Goal: Information Seeking & Learning: Check status

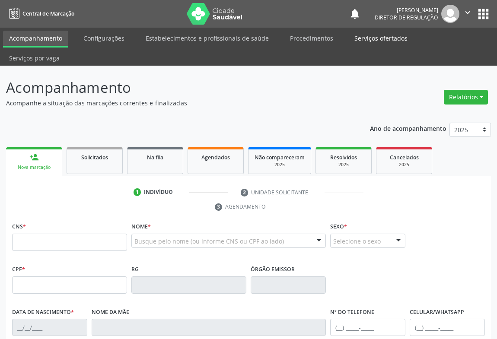
click at [313, 36] on link "Procedimentos" at bounding box center [311, 38] width 55 height 15
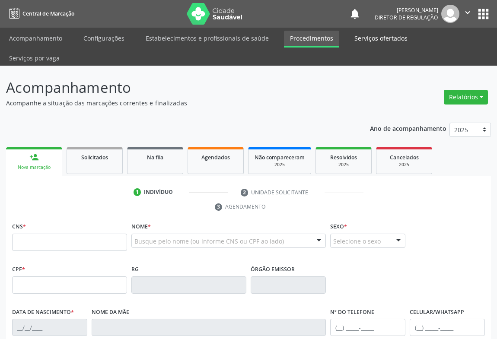
click at [367, 34] on link "Serviços ofertados" at bounding box center [381, 38] width 65 height 15
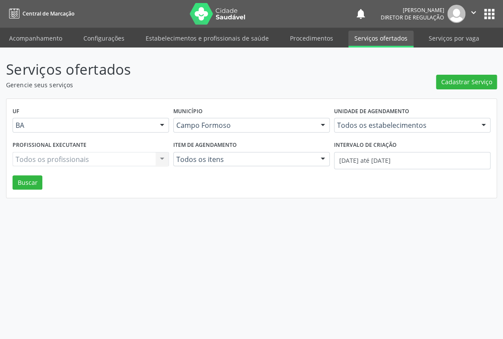
click at [365, 120] on div "Todos os estabelecimentos" at bounding box center [412, 125] width 157 height 15
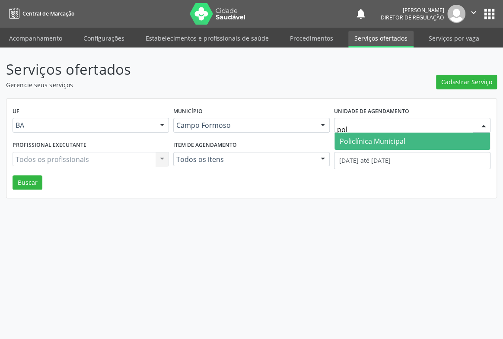
type input "poli"
click at [351, 140] on span "Policlínica Municipal" at bounding box center [373, 142] width 66 height 10
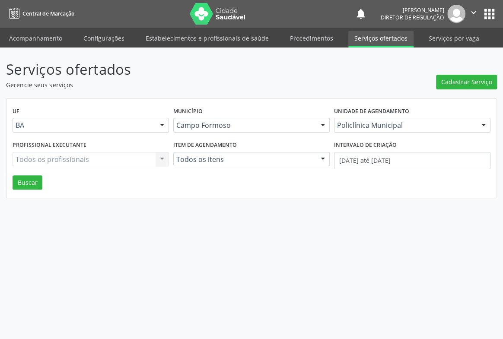
click at [58, 159] on div "Todos os profissionais Todos os profissionais Nenhum resultado encontrado para:…" at bounding box center [91, 159] width 157 height 15
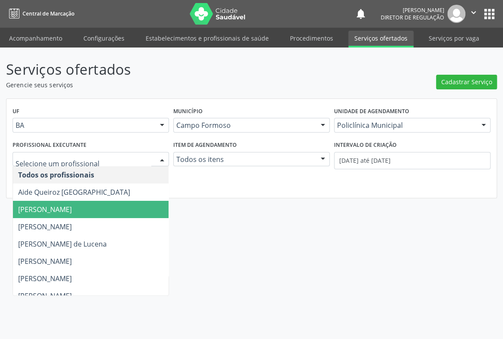
click at [65, 212] on span "Amilton Soares" at bounding box center [45, 210] width 54 height 10
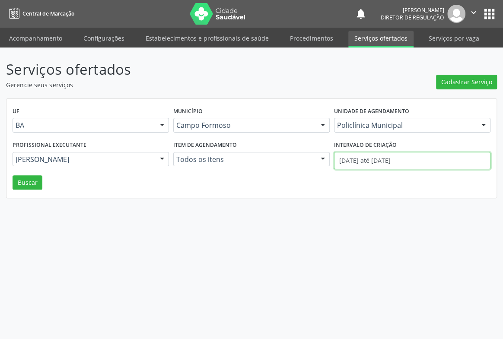
click at [359, 169] on body "Central de Marcação notifications Ana Karolainy Santos Serafim Diretor de regul…" at bounding box center [251, 169] width 503 height 339
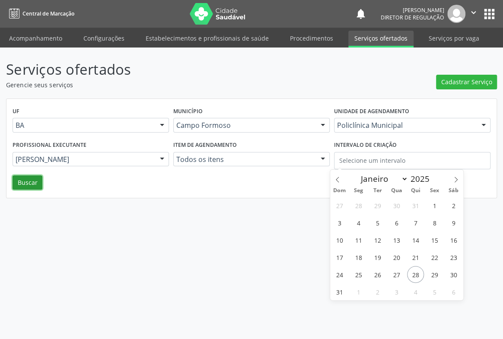
click at [26, 177] on button "Buscar" at bounding box center [28, 183] width 30 height 15
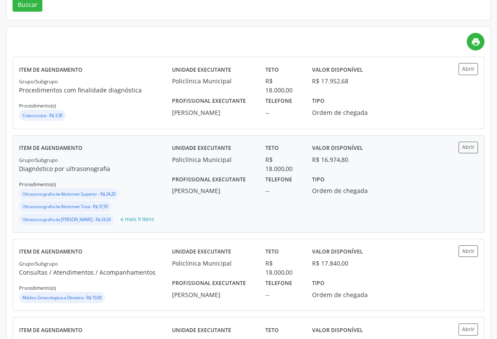
scroll to position [236, 0]
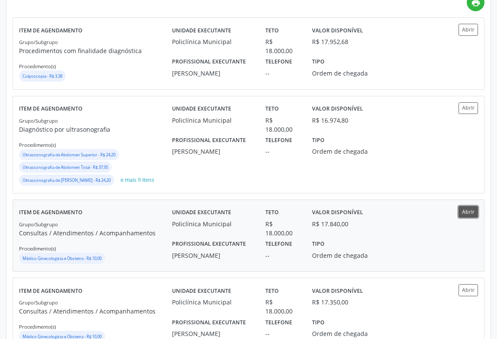
click at [467, 206] on button "Abrir" at bounding box center [468, 212] width 19 height 12
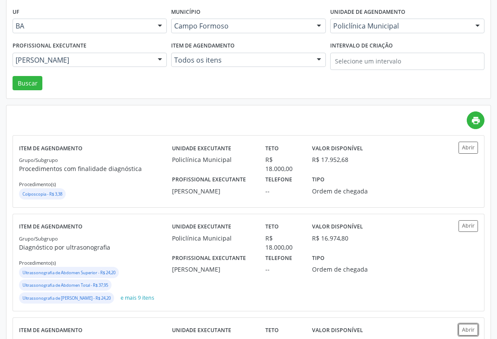
scroll to position [0, 0]
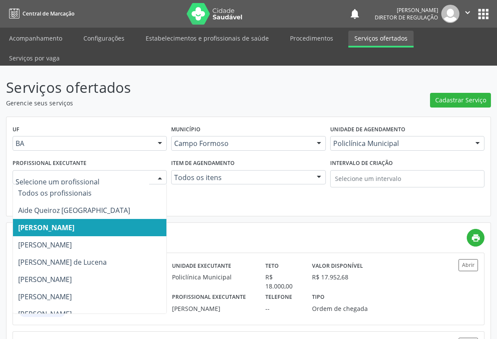
click at [105, 170] on div at bounding box center [90, 177] width 154 height 15
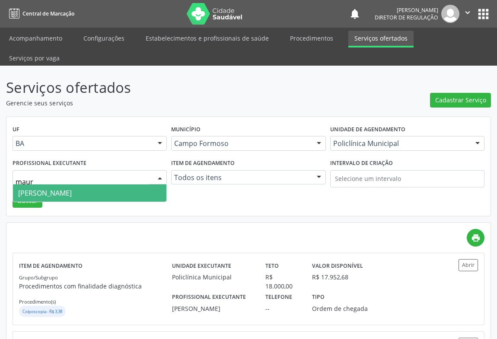
drag, startPoint x: 105, startPoint y: 167, endPoint x: 105, endPoint y: 172, distance: 4.8
click at [105, 185] on span "Mauricio Cardoso Ribeiro Junior" at bounding box center [90, 193] width 154 height 17
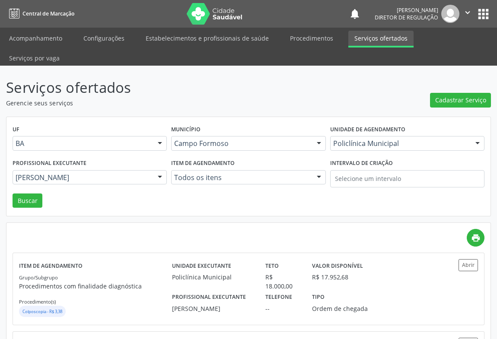
click at [34, 174] on div "Profissional executante Mauricio Cardoso Ribeiro Junior Todos os profissionais …" at bounding box center [89, 175] width 159 height 37
click at [34, 194] on button "Buscar" at bounding box center [28, 201] width 30 height 15
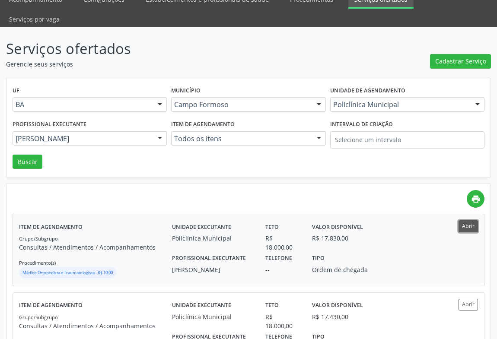
click at [467, 221] on button "Abrir" at bounding box center [468, 227] width 19 height 12
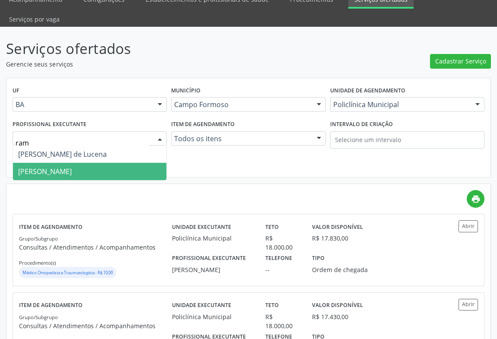
click at [71, 167] on span "Ramon Oliveira Soares" at bounding box center [45, 172] width 54 height 10
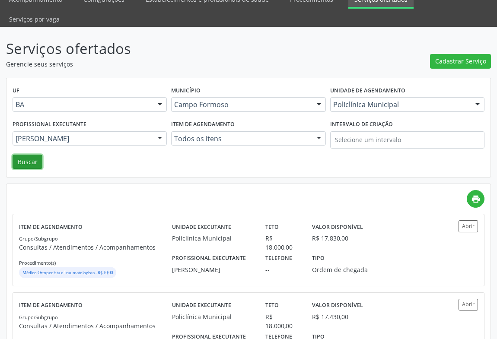
click at [26, 155] on button "Buscar" at bounding box center [28, 162] width 30 height 15
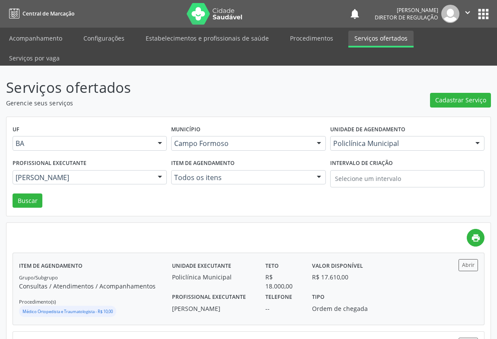
scroll to position [78, 0]
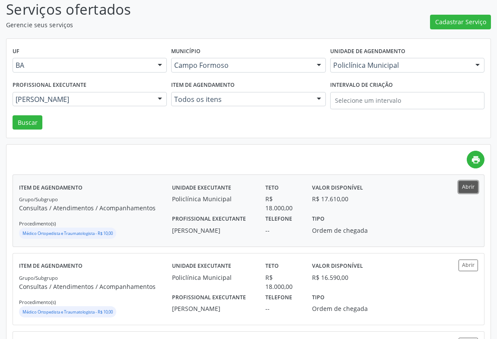
click at [463, 181] on button "Abrir" at bounding box center [468, 187] width 19 height 12
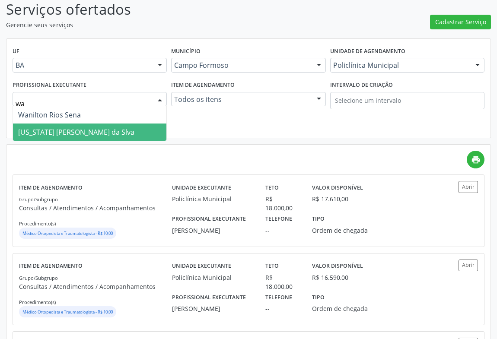
click at [70, 124] on span "Washington Luiz Sobreira da Slva" at bounding box center [90, 132] width 154 height 17
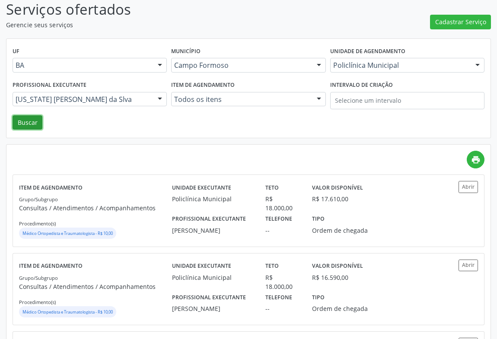
click at [29, 115] on button "Buscar" at bounding box center [28, 122] width 30 height 15
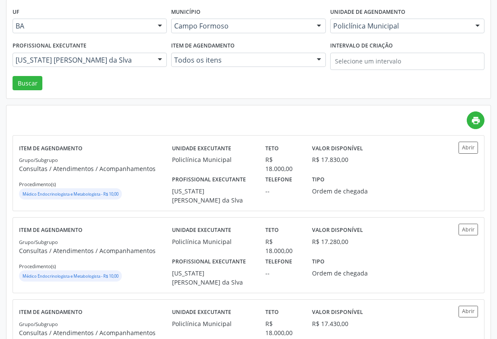
scroll to position [157, 0]
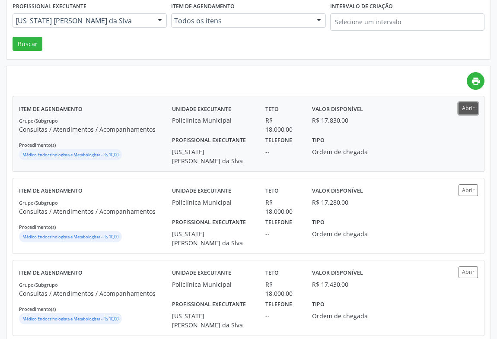
click at [471, 102] on button "Abrir" at bounding box center [468, 108] width 19 height 12
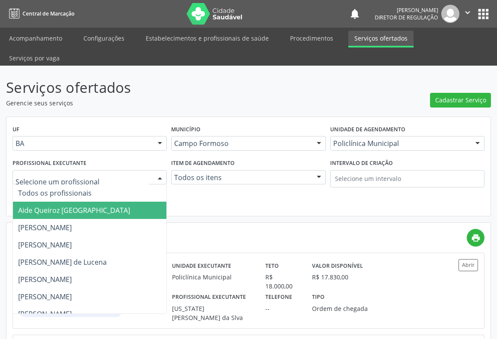
click at [103, 170] on div at bounding box center [90, 177] width 154 height 15
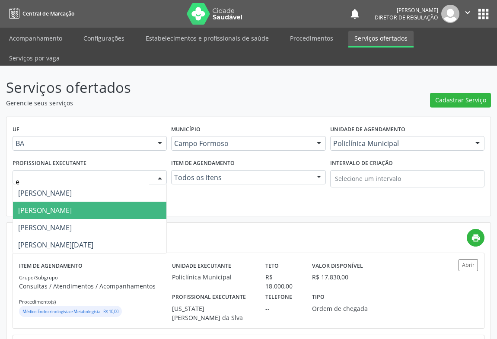
type input "ed"
click at [82, 202] on span "Edvaldo Alves Costa Neto" at bounding box center [90, 210] width 154 height 17
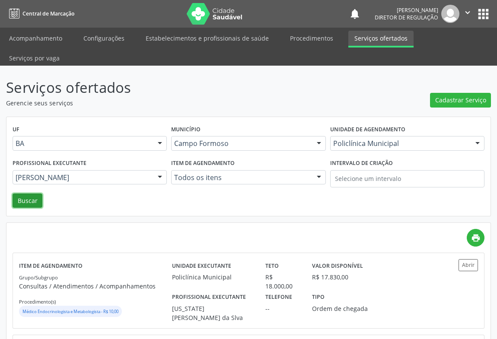
click at [31, 194] on button "Buscar" at bounding box center [28, 201] width 30 height 15
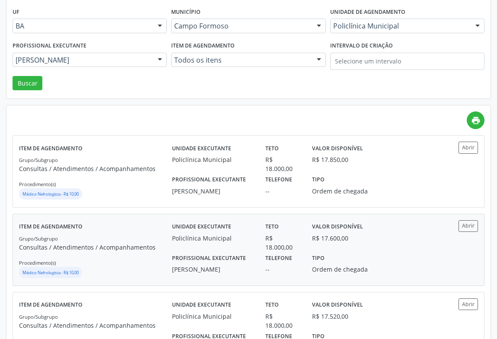
scroll to position [157, 0]
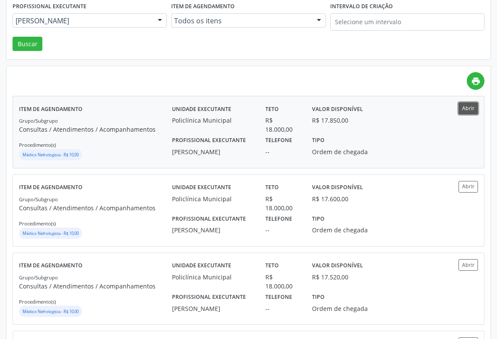
click at [468, 102] on button "Abrir" at bounding box center [468, 108] width 19 height 12
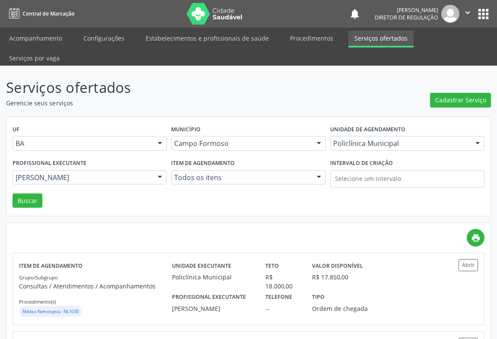
click at [114, 170] on div "Edvaldo Alves Costa Neto" at bounding box center [90, 177] width 154 height 15
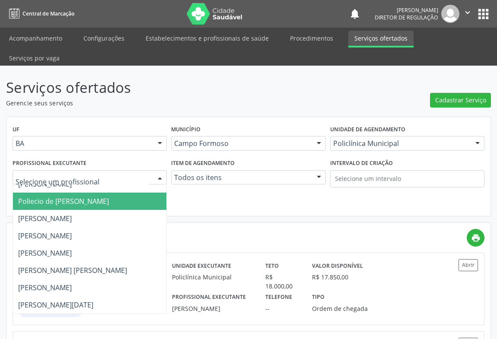
scroll to position [471, 0]
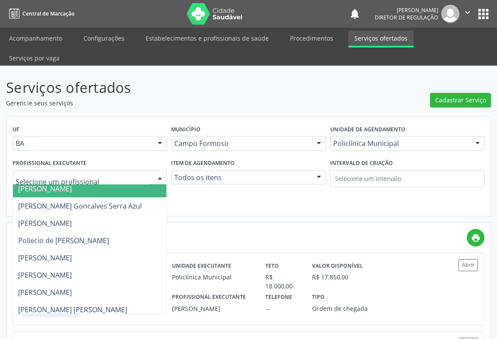
click at [72, 184] on span "Orlindo Carvalho dos Santos" at bounding box center [45, 189] width 54 height 10
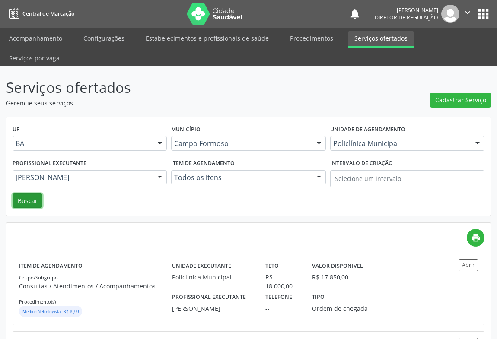
click at [29, 194] on button "Buscar" at bounding box center [28, 201] width 30 height 15
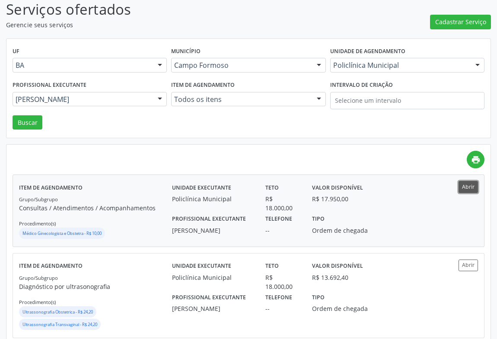
click at [463, 181] on button "Abrir" at bounding box center [468, 187] width 19 height 12
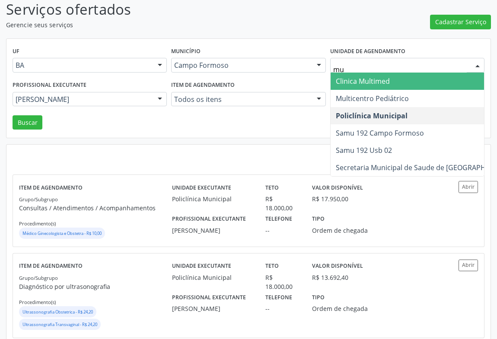
type input "mul"
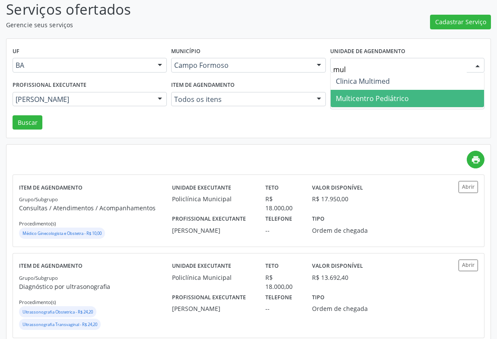
click at [371, 94] on span "Multicentro Pediátrico" at bounding box center [372, 99] width 73 height 10
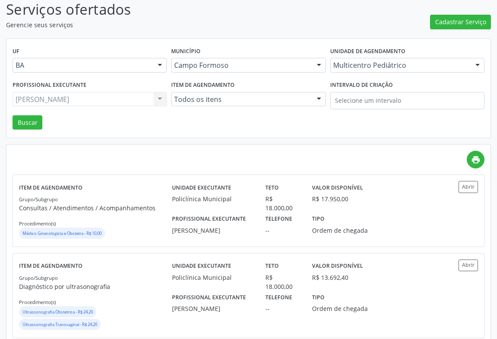
click at [91, 92] on div "Orlindo Carvalho dos Santos Todos os profissionais Aide Queiroz Lisboa Amilton …" at bounding box center [90, 99] width 154 height 15
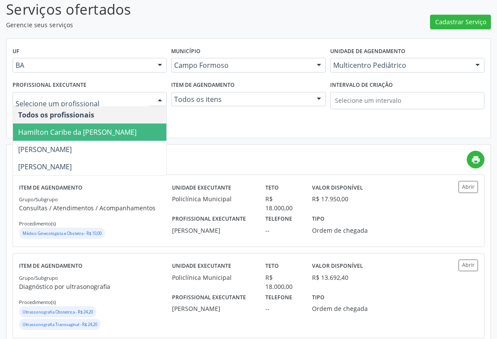
drag, startPoint x: 75, startPoint y: 102, endPoint x: 74, endPoint y: 111, distance: 9.1
click at [74, 111] on ul "Todos os profissionais Hamilton Caribe da Silva Maria Eleny Goncalves de Olivei…" at bounding box center [90, 140] width 154 height 69
click at [74, 128] on span "Hamilton Caribe da Silva" at bounding box center [77, 133] width 118 height 10
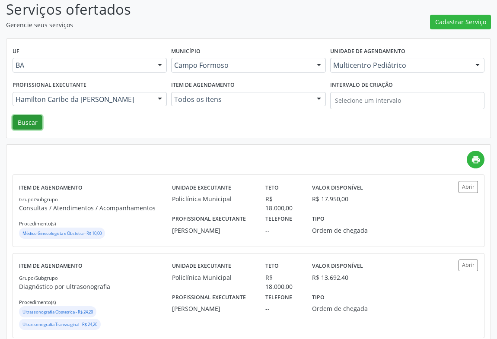
click at [30, 115] on button "Buscar" at bounding box center [28, 122] width 30 height 15
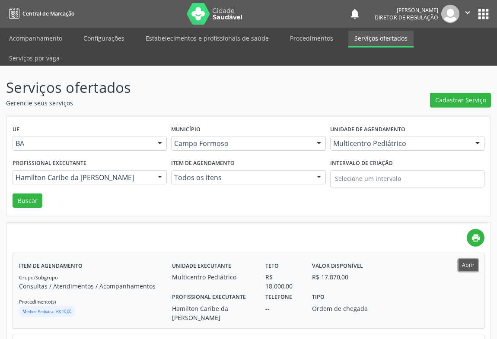
click at [466, 259] on button "Abrir" at bounding box center [468, 265] width 19 height 12
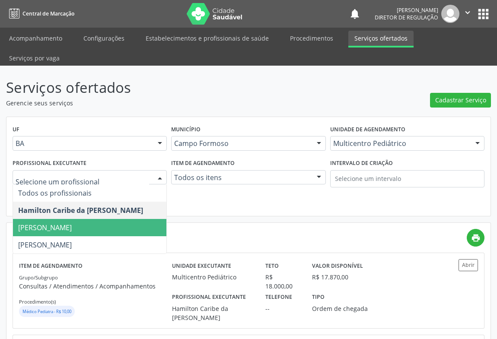
click at [91, 219] on span "Maria Eleny Goncalves de Oliveira Porto" at bounding box center [90, 227] width 154 height 17
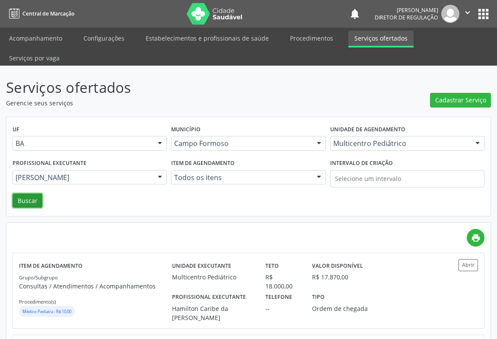
click at [34, 194] on button "Buscar" at bounding box center [28, 201] width 30 height 15
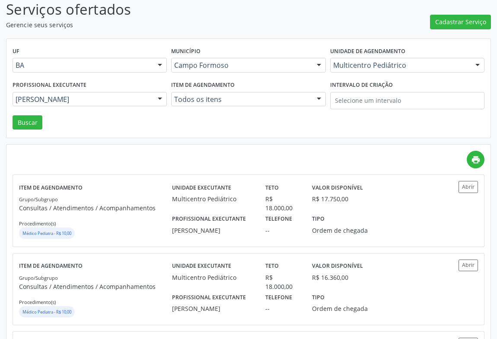
scroll to position [118, 0]
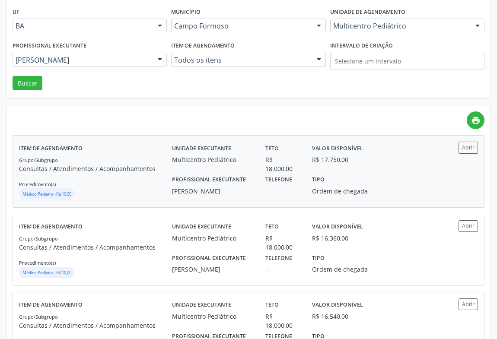
click at [470, 142] on div "Abrir" at bounding box center [459, 171] width 38 height 59
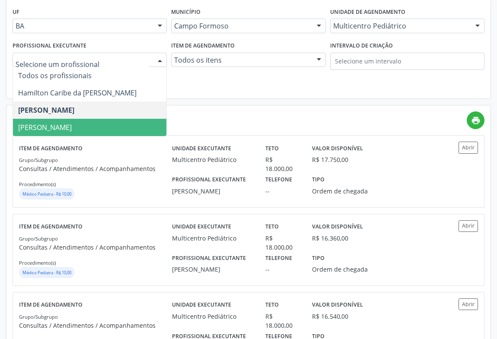
click at [43, 123] on span "[PERSON_NAME] [PERSON_NAME]" at bounding box center [45, 128] width 54 height 10
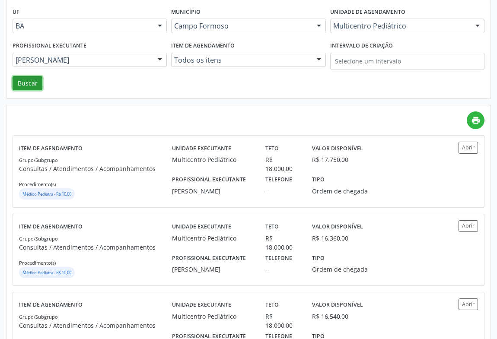
click at [32, 76] on button "Buscar" at bounding box center [28, 83] width 30 height 15
click at [472, 142] on button "Abrir" at bounding box center [468, 148] width 19 height 12
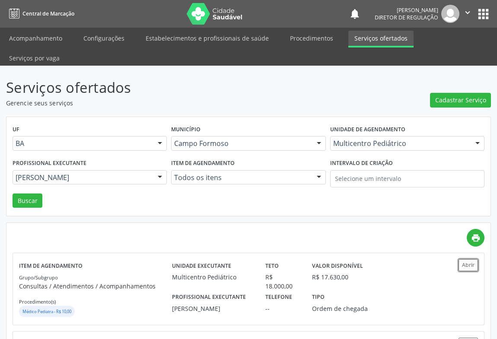
click at [469, 10] on icon "" at bounding box center [468, 13] width 10 height 10
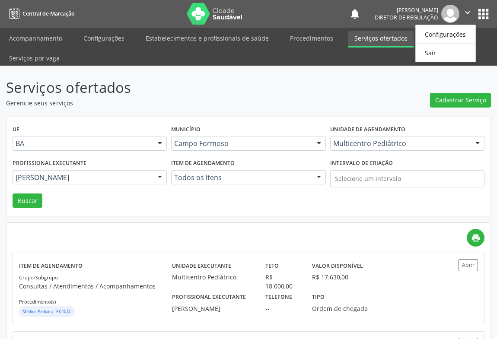
click at [431, 62] on ul "Configurações Sair" at bounding box center [446, 44] width 61 height 38
click at [431, 52] on link "Sair" at bounding box center [446, 53] width 60 height 12
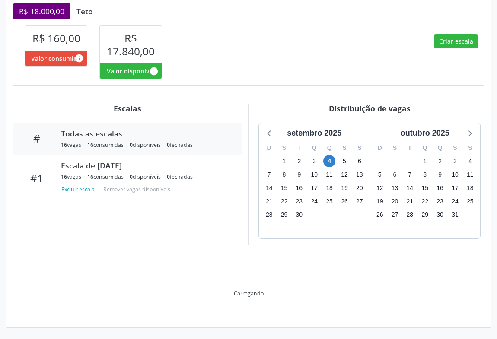
scroll to position [174, 0]
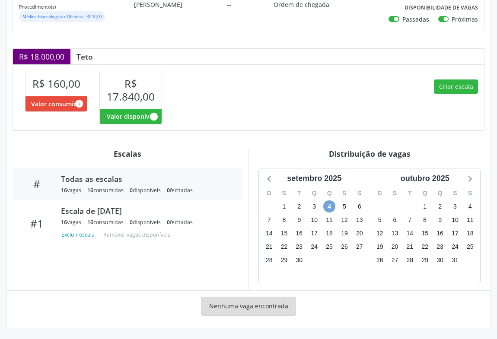
click at [327, 207] on span "4" at bounding box center [329, 207] width 12 height 12
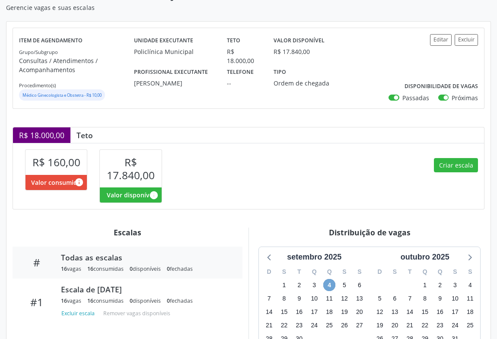
scroll to position [56, 0]
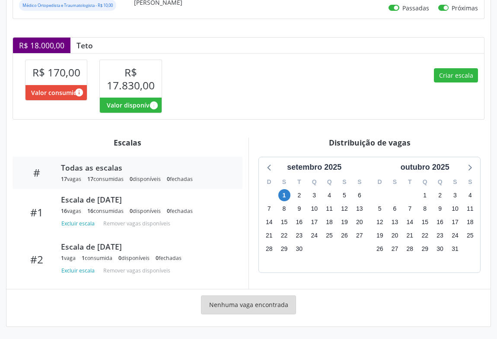
scroll to position [185, 0]
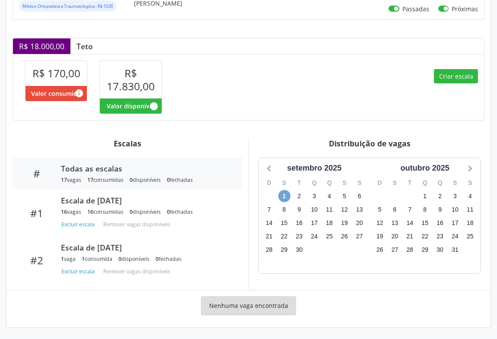
click at [289, 198] on span "1" at bounding box center [284, 196] width 12 height 12
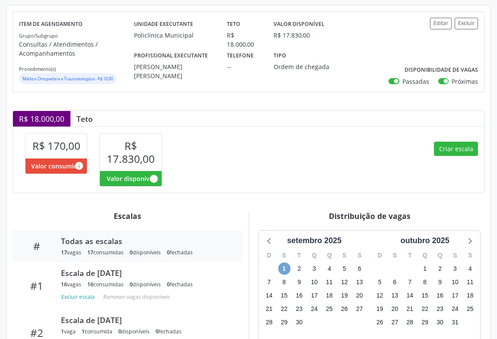
scroll to position [73, 0]
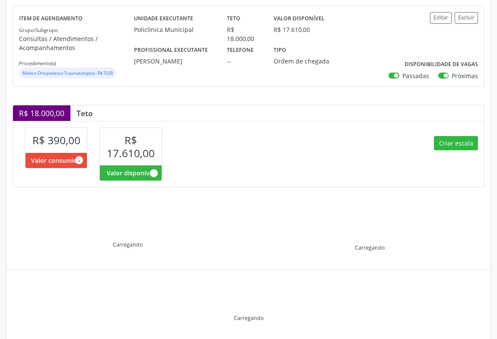
scroll to position [143, 0]
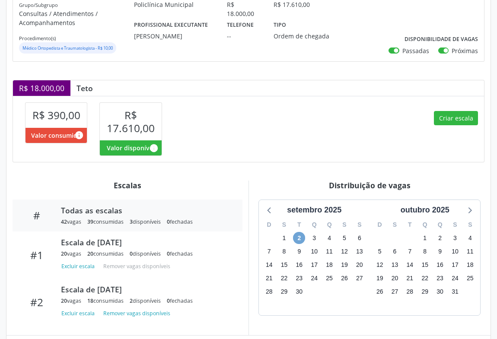
click at [295, 234] on span "2" at bounding box center [299, 238] width 12 height 12
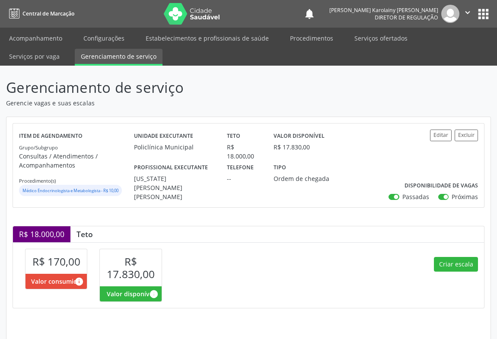
scroll to position [143, 0]
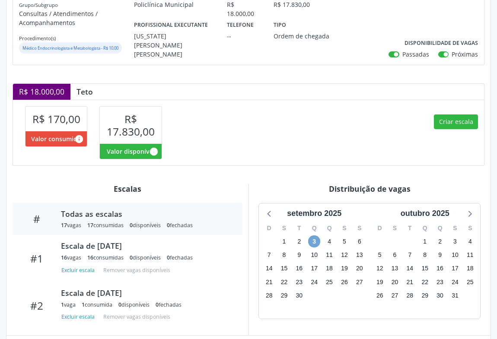
click at [312, 241] on span "3" at bounding box center [314, 242] width 12 height 12
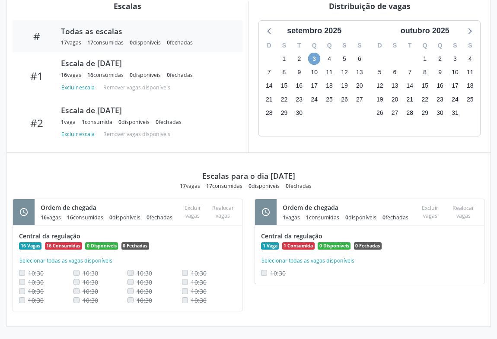
scroll to position [169, 0]
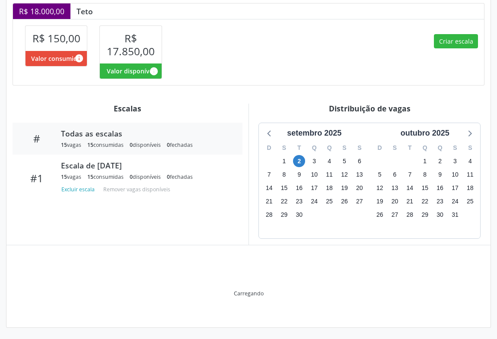
scroll to position [174, 0]
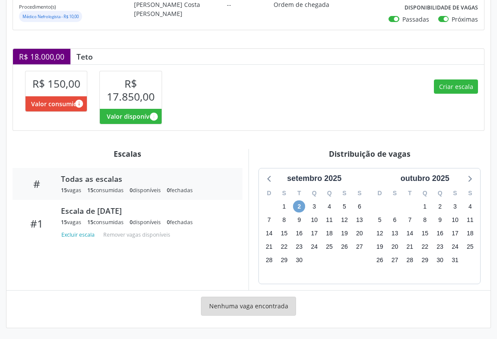
click at [300, 205] on span "2" at bounding box center [299, 207] width 12 height 12
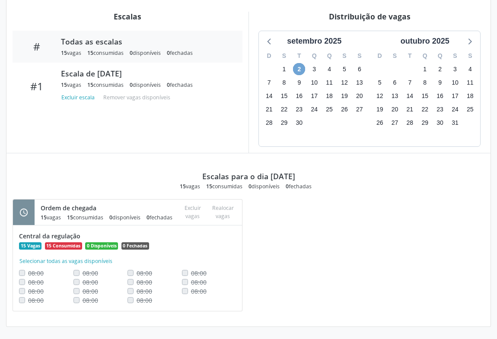
scroll to position [120, 0]
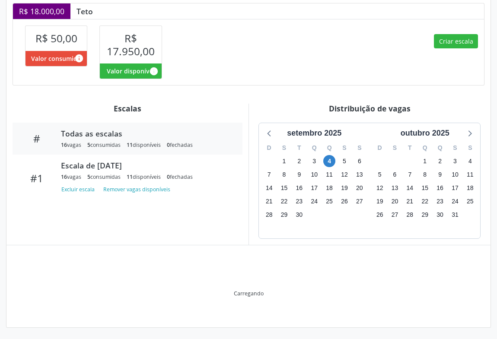
scroll to position [174, 0]
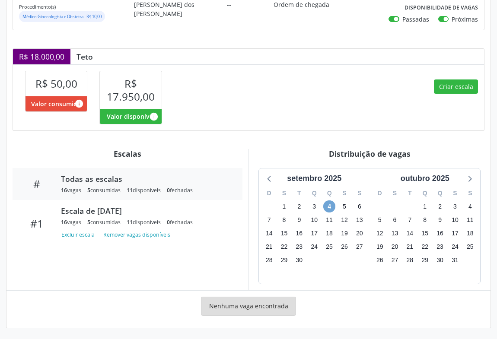
click at [328, 203] on span "4" at bounding box center [329, 207] width 12 height 12
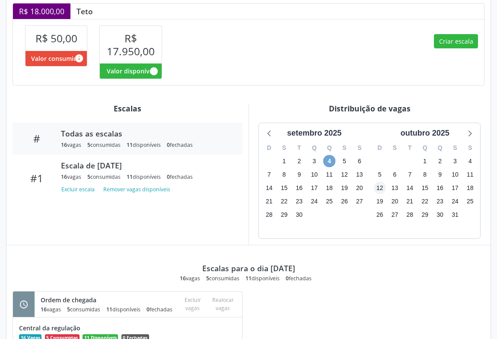
scroll to position [62, 0]
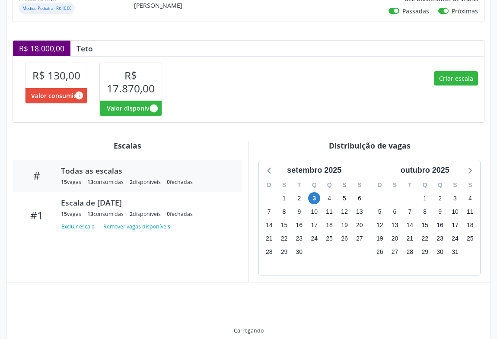
scroll to position [174, 0]
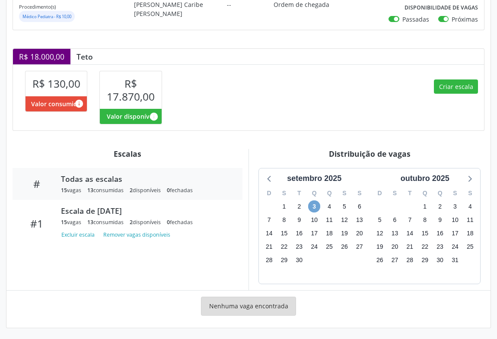
click at [315, 207] on span "3" at bounding box center [314, 207] width 12 height 12
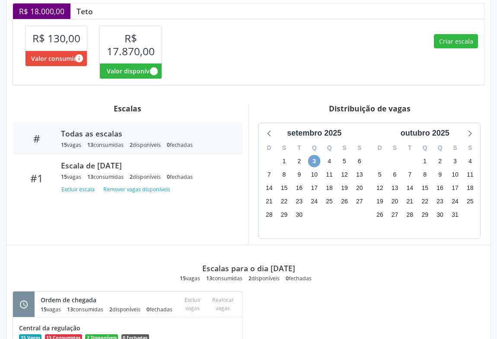
scroll to position [62, 0]
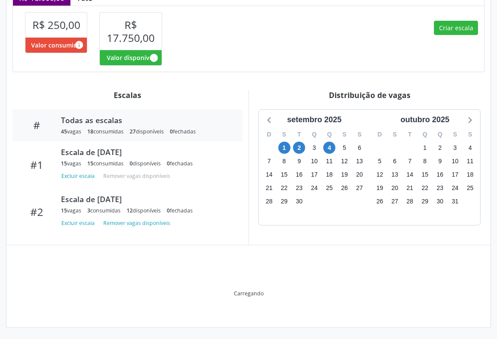
scroll to position [188, 0]
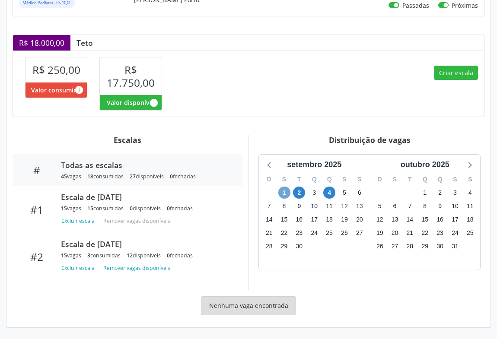
click at [286, 192] on span "1" at bounding box center [284, 193] width 12 height 12
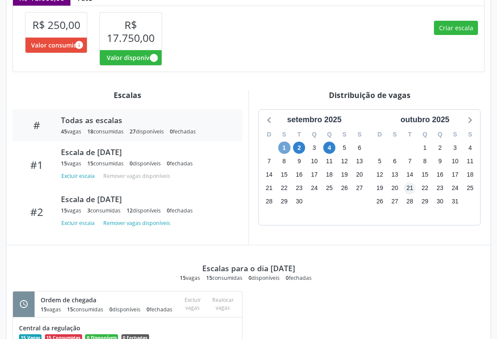
scroll to position [311, 0]
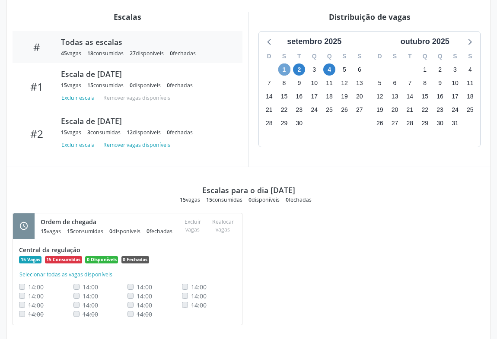
click at [285, 73] on span "1" at bounding box center [284, 70] width 12 height 12
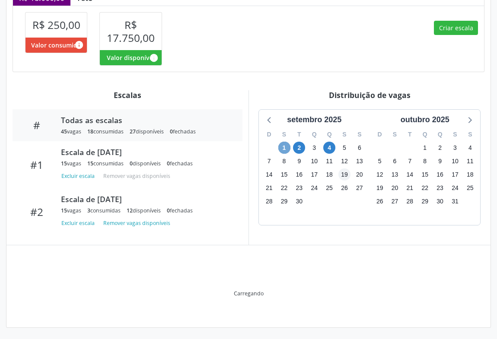
scroll to position [330, 0]
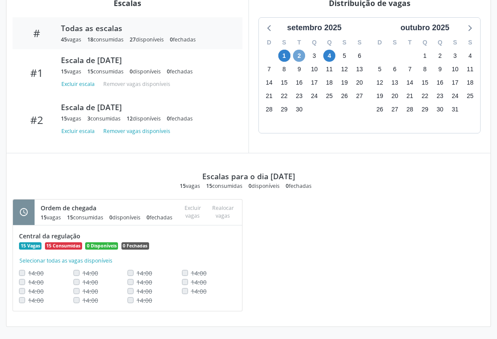
click at [295, 53] on span "2" at bounding box center [299, 56] width 12 height 12
click at [331, 51] on span "4" at bounding box center [329, 56] width 12 height 12
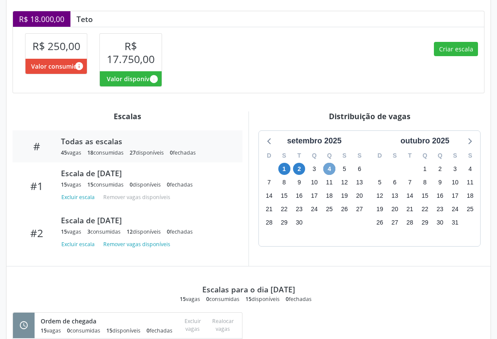
scroll to position [173, 0]
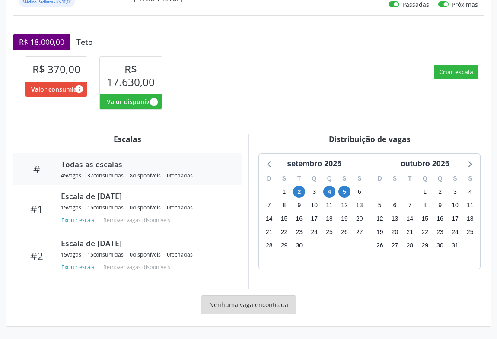
scroll to position [188, 0]
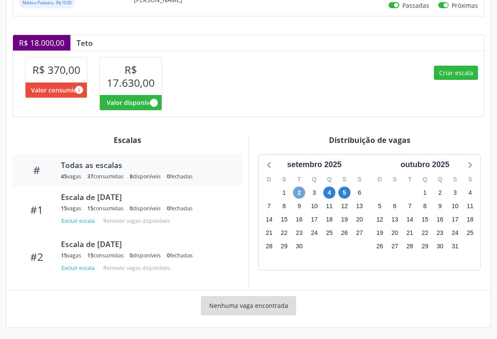
click at [301, 191] on span "2" at bounding box center [299, 193] width 12 height 12
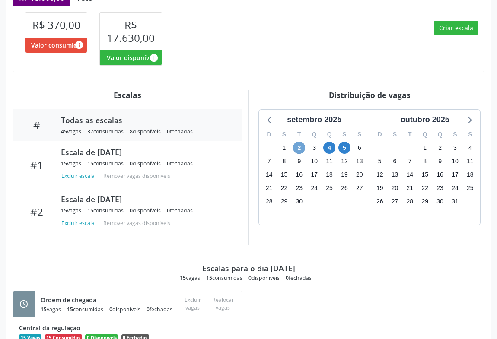
scroll to position [330, 0]
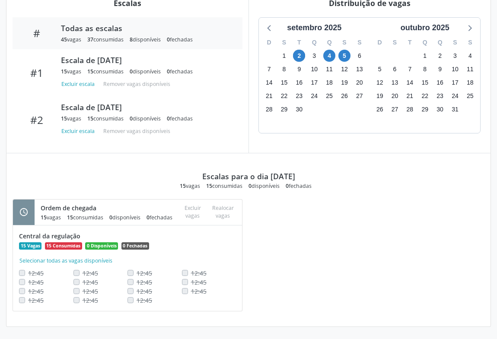
click at [328, 56] on div "4" at bounding box center [329, 55] width 12 height 13
click at [329, 52] on span "4" at bounding box center [329, 56] width 12 height 12
click at [342, 51] on span "5" at bounding box center [345, 56] width 12 height 12
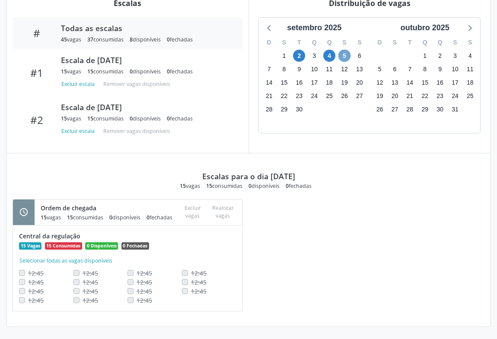
click at [342, 51] on span "5" at bounding box center [345, 56] width 12 height 12
